Goal: Task Accomplishment & Management: Use online tool/utility

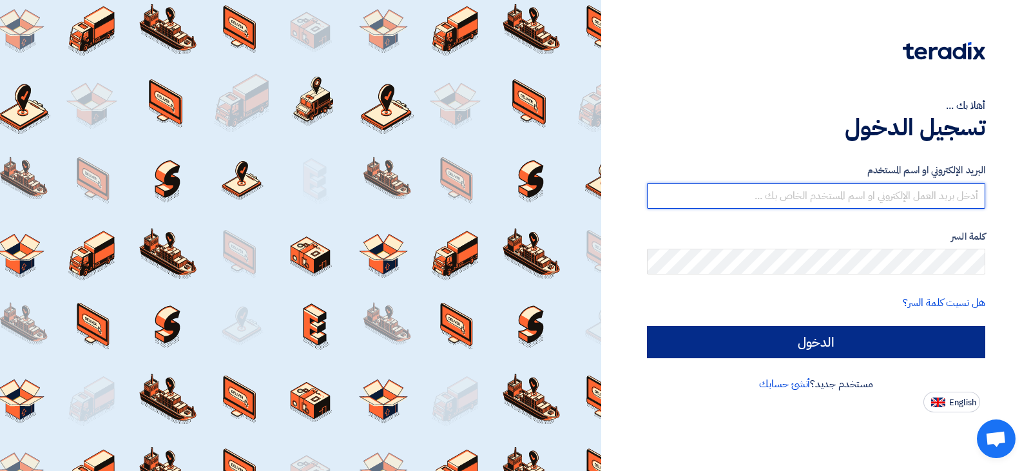
type input "[EMAIL_ADDRESS][DOMAIN_NAME]"
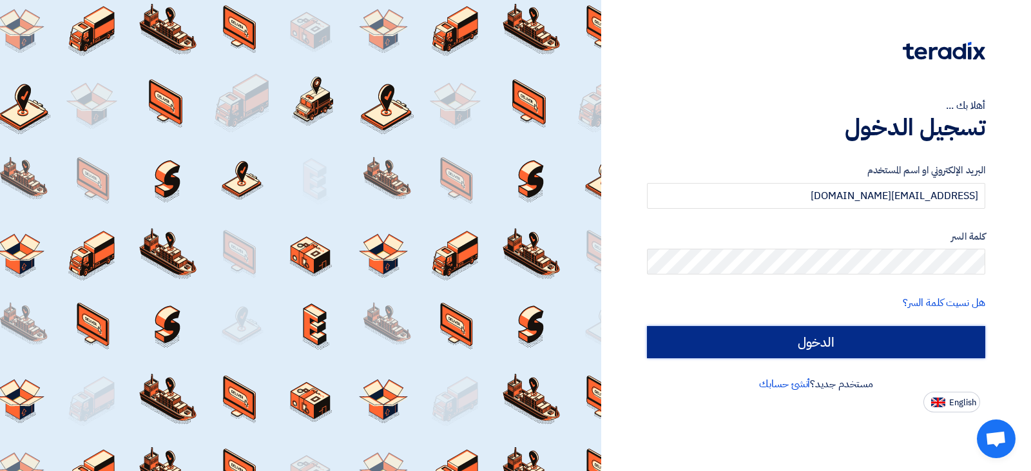
click at [832, 353] on input "الدخول" at bounding box center [816, 342] width 338 height 32
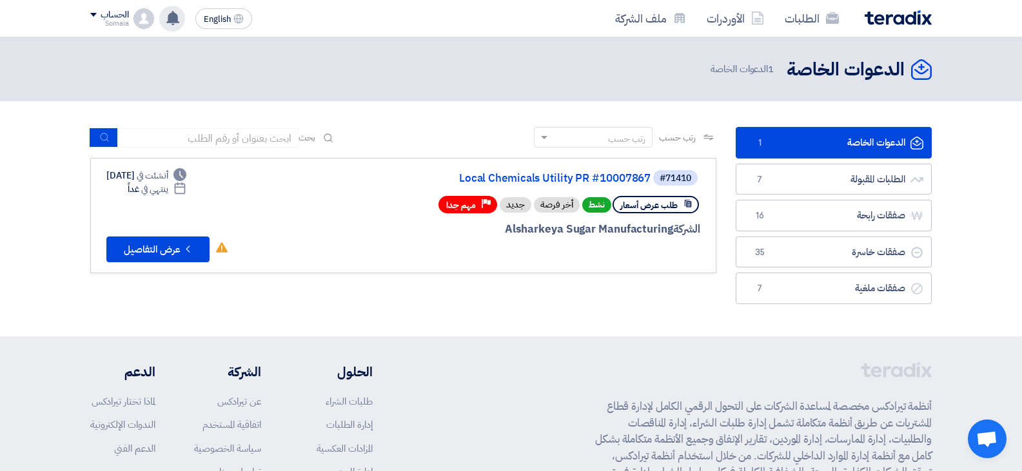
click at [177, 21] on use at bounding box center [172, 18] width 13 height 14
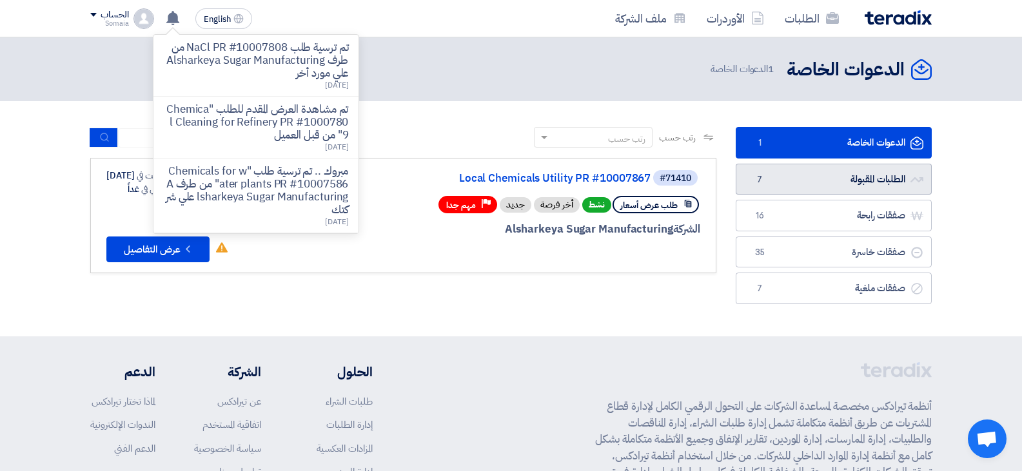
click at [799, 184] on link "الطلبات المقبولة الطلبات المقبولة 7" at bounding box center [834, 180] width 196 height 32
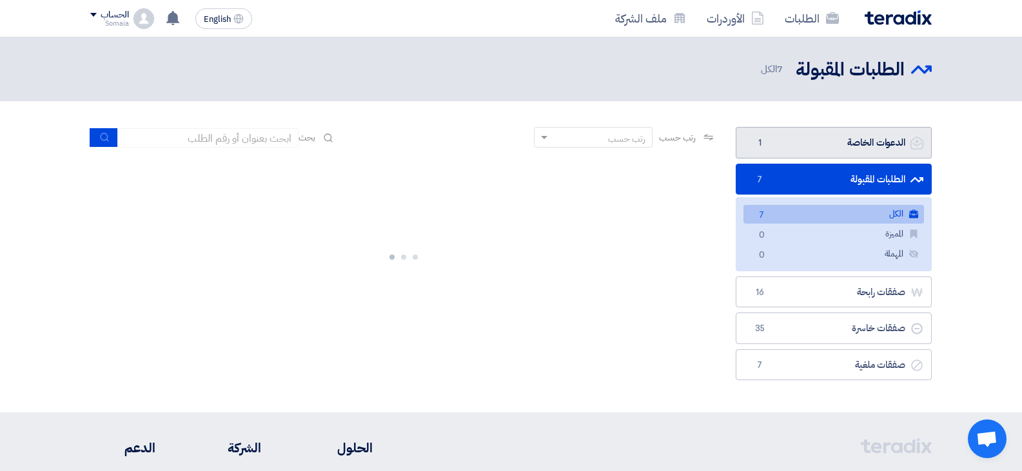
click at [818, 155] on link "الدعوات الخاصة الدعوات الخاصة 1" at bounding box center [834, 143] width 196 height 32
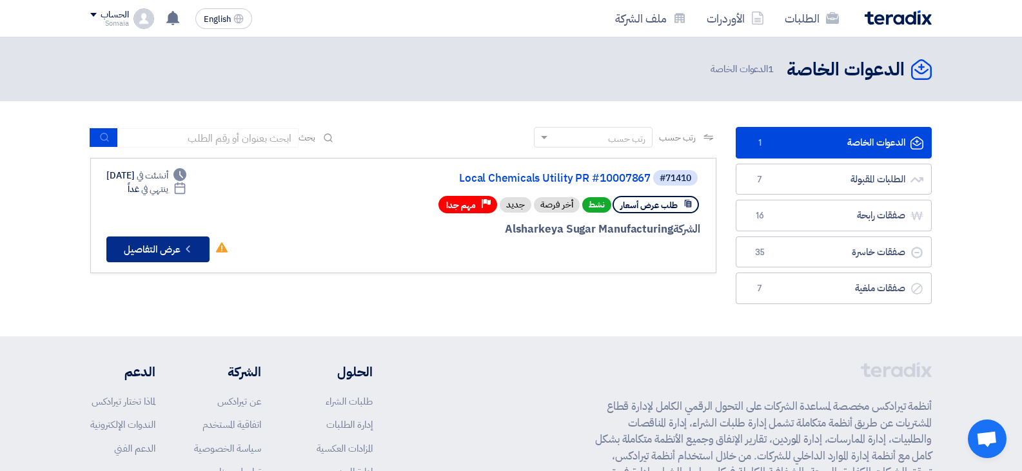
click at [146, 259] on button "Check details عرض التفاصيل" at bounding box center [157, 250] width 103 height 26
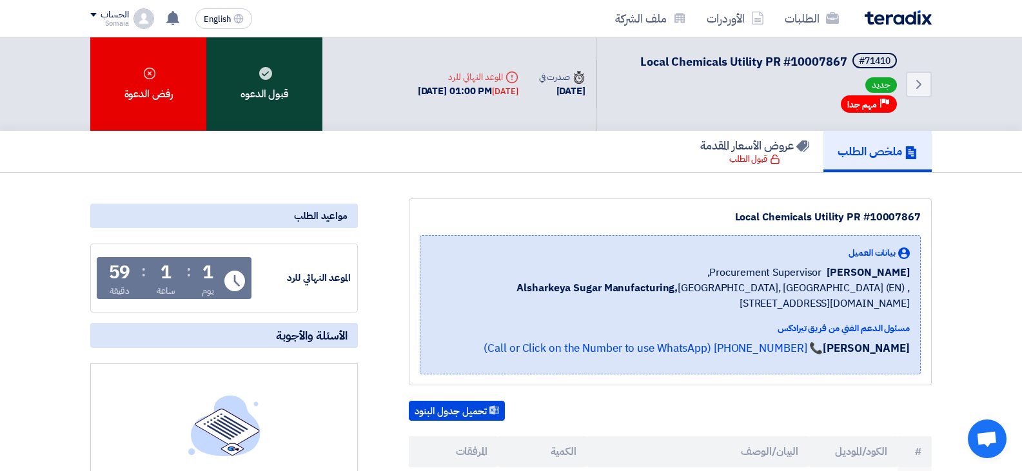
click at [269, 107] on div "قبول الدعوه" at bounding box center [264, 83] width 116 height 93
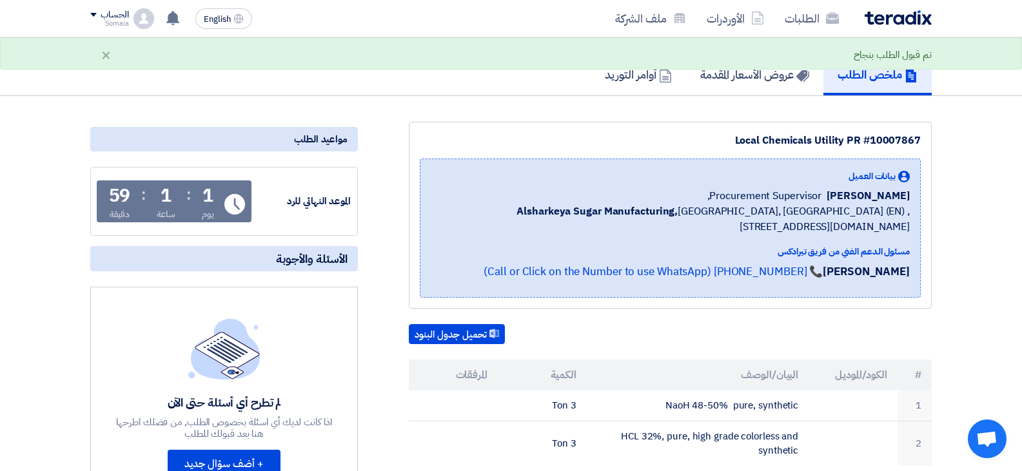
scroll to position [193, 0]
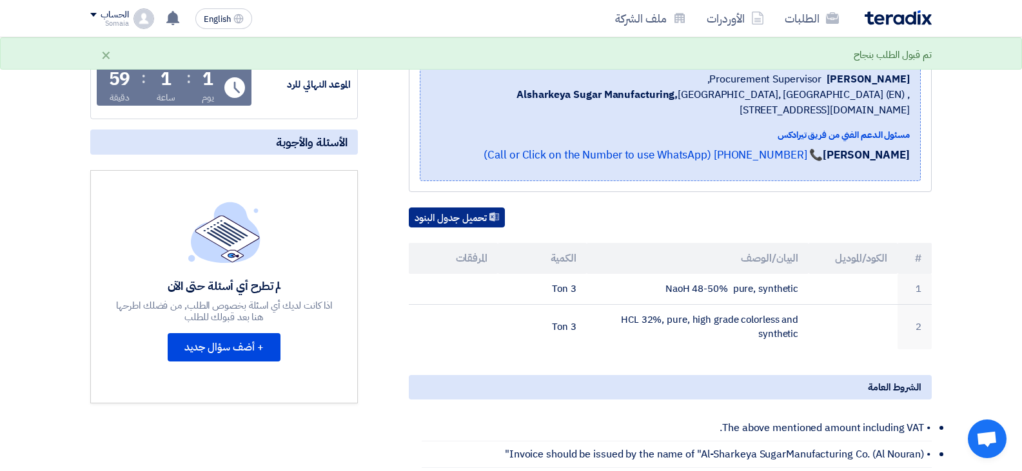
click at [474, 222] on button "تحميل جدول البنود" at bounding box center [457, 218] width 96 height 21
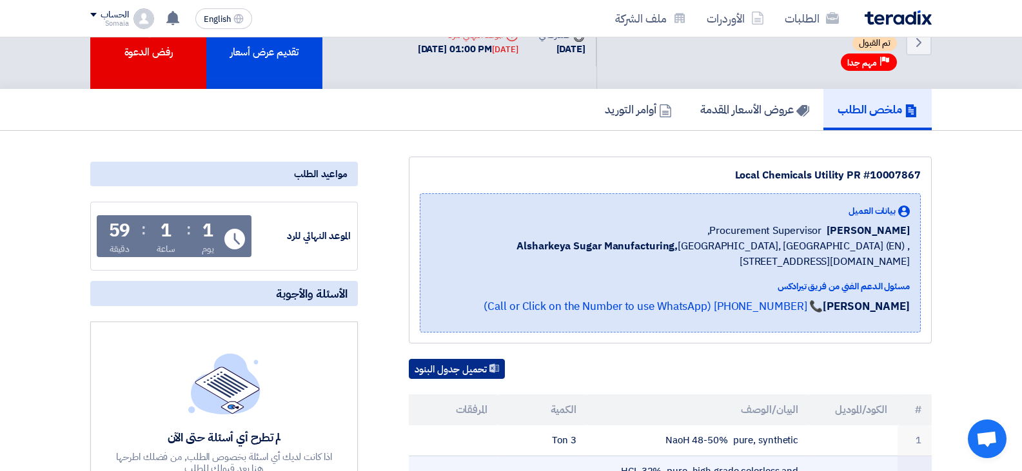
scroll to position [64, 0]
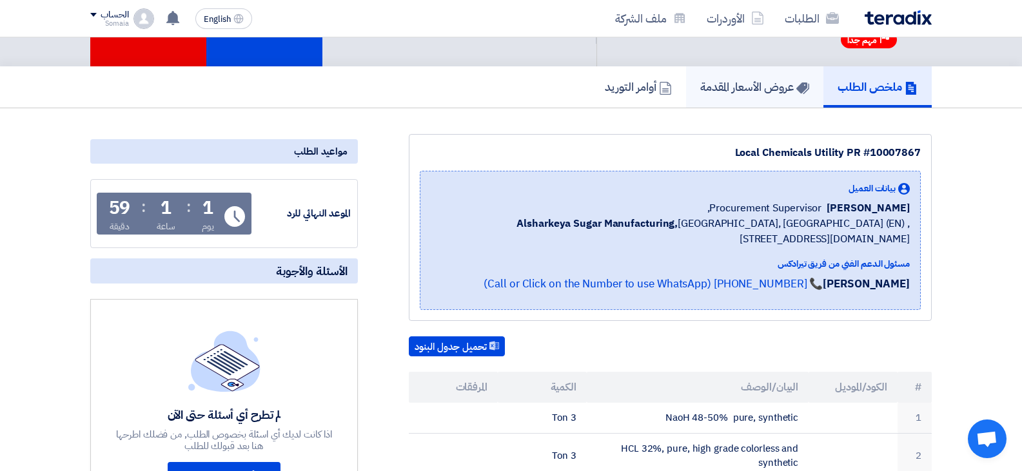
click at [768, 77] on link "عروض الأسعار المقدمة" at bounding box center [754, 86] width 137 height 41
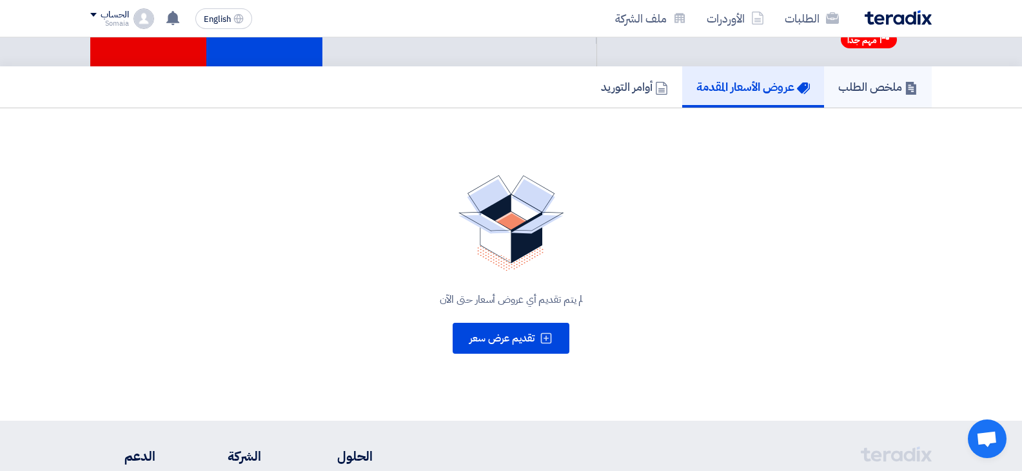
click at [856, 93] on h5 "ملخص الطلب" at bounding box center [877, 86] width 79 height 15
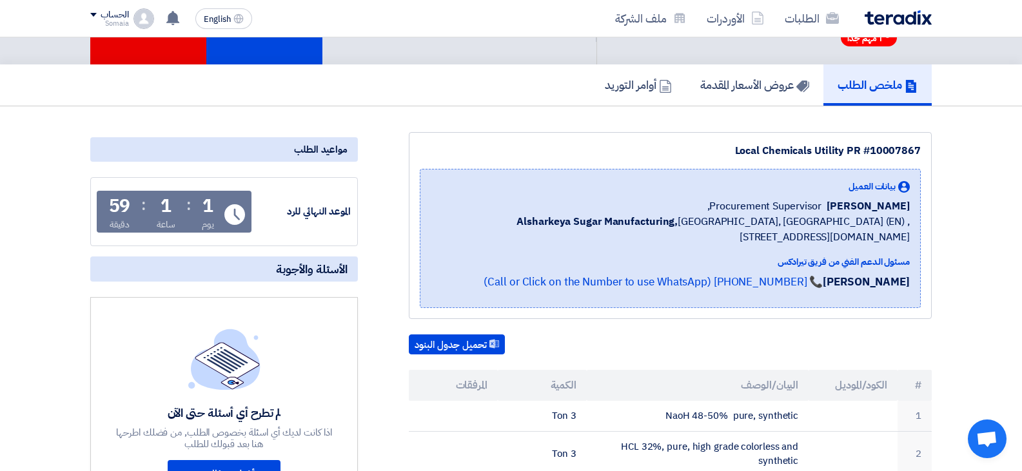
scroll to position [129, 0]
